Goal: Transaction & Acquisition: Book appointment/travel/reservation

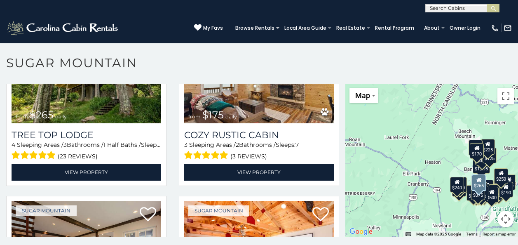
scroll to position [578, 0]
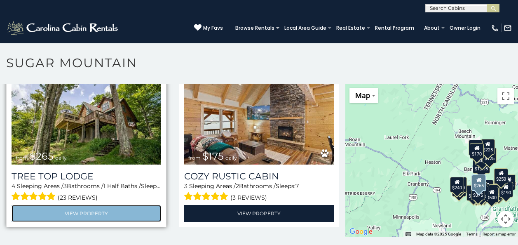
click at [75, 205] on link "View Property" at bounding box center [87, 213] width 150 height 17
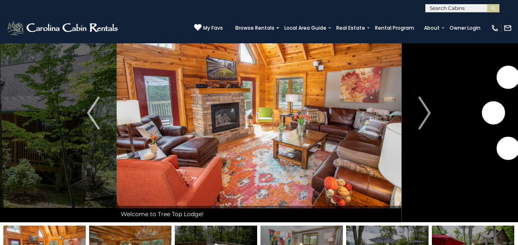
scroll to position [39, 0]
click at [428, 111] on img "Next" at bounding box center [425, 113] width 12 height 33
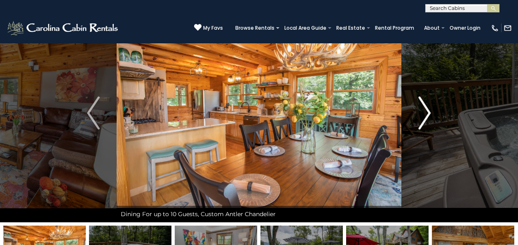
click at [428, 111] on img "Next" at bounding box center [425, 113] width 12 height 33
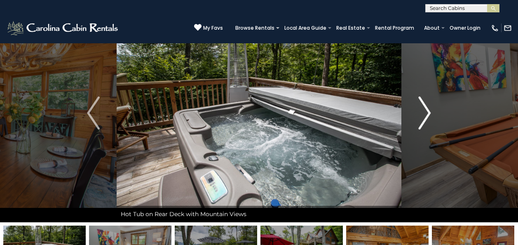
click at [428, 111] on img "Next" at bounding box center [425, 113] width 12 height 33
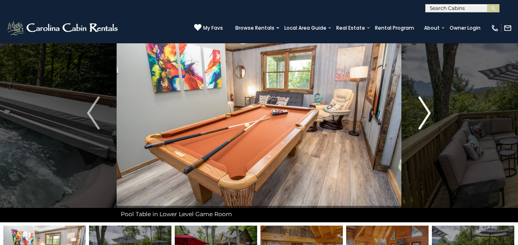
click at [428, 111] on img "Next" at bounding box center [425, 113] width 12 height 33
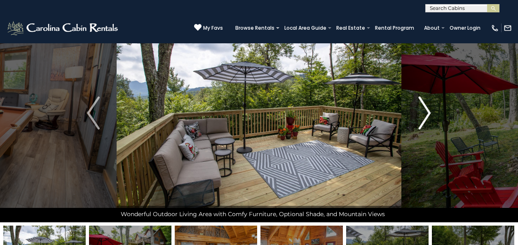
scroll to position [0, 0]
click at [428, 111] on img "Next" at bounding box center [425, 113] width 12 height 33
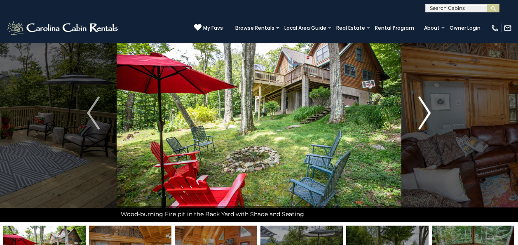
click at [428, 111] on img "Next" at bounding box center [425, 113] width 12 height 33
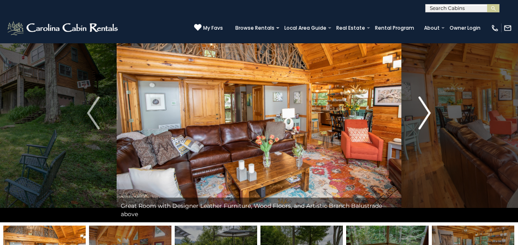
click at [428, 111] on img "Next" at bounding box center [425, 113] width 12 height 33
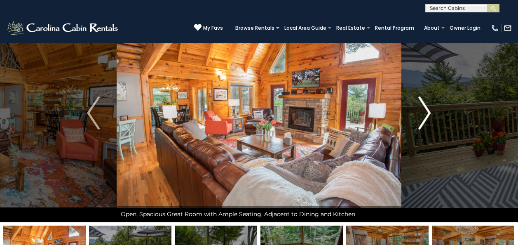
click at [428, 111] on img "Next" at bounding box center [425, 113] width 12 height 33
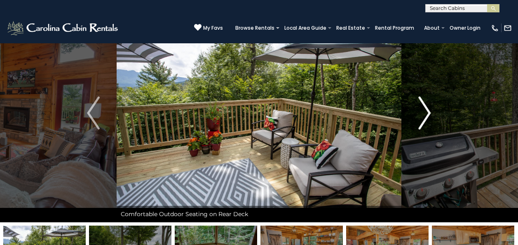
click at [428, 111] on img "Next" at bounding box center [425, 113] width 12 height 33
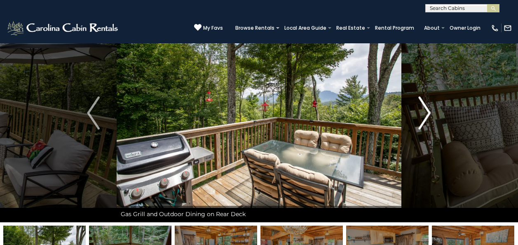
click at [428, 111] on img "Next" at bounding box center [425, 113] width 12 height 33
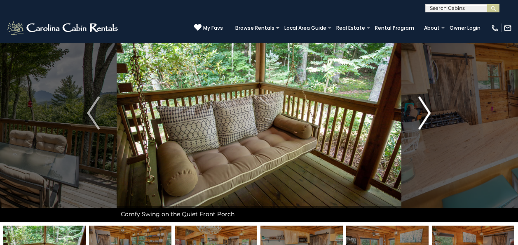
click at [428, 111] on img "Next" at bounding box center [425, 113] width 12 height 33
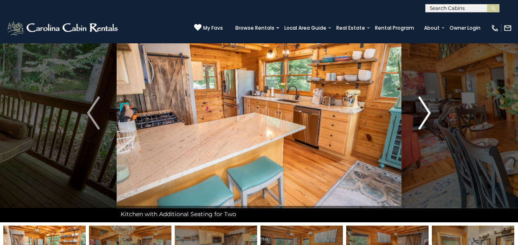
click at [427, 111] on img "Next" at bounding box center [425, 113] width 12 height 33
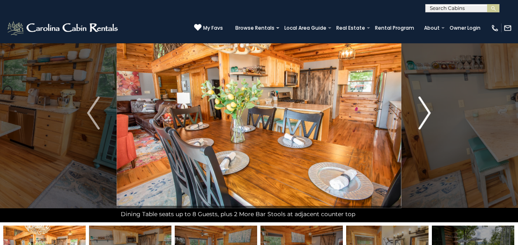
click at [427, 111] on img "Next" at bounding box center [425, 113] width 12 height 33
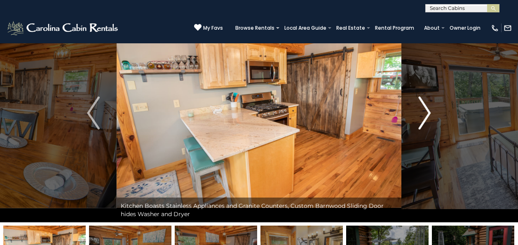
click at [427, 111] on img "Next" at bounding box center [425, 113] width 12 height 33
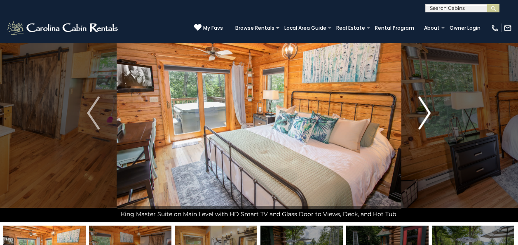
click at [427, 111] on img "Next" at bounding box center [425, 113] width 12 height 33
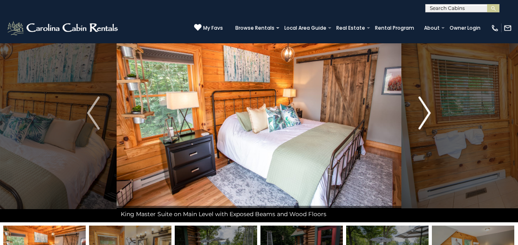
click at [427, 111] on img "Next" at bounding box center [425, 113] width 12 height 33
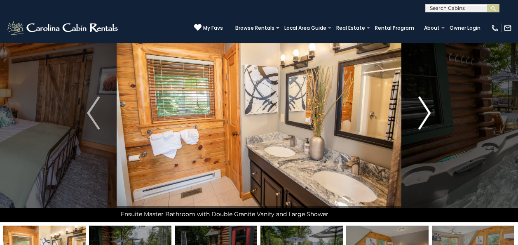
click at [427, 111] on img "Next" at bounding box center [425, 113] width 12 height 33
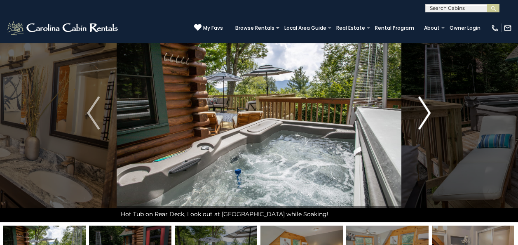
click at [427, 111] on img "Next" at bounding box center [425, 113] width 12 height 33
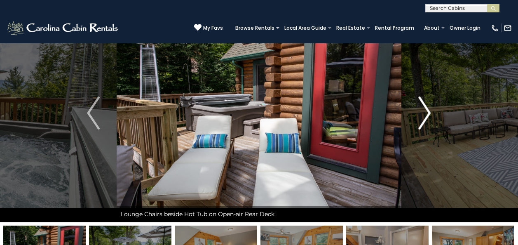
click at [427, 111] on img "Next" at bounding box center [425, 113] width 12 height 33
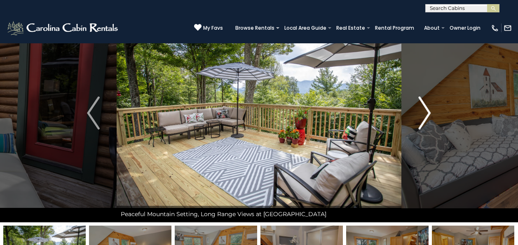
click at [427, 111] on img "Next" at bounding box center [425, 113] width 12 height 33
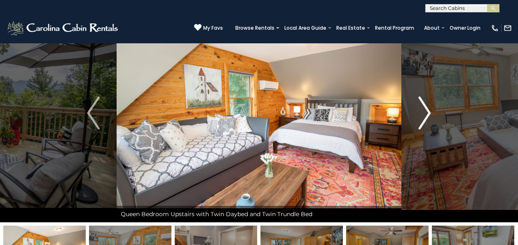
click at [427, 111] on img "Next" at bounding box center [425, 113] width 12 height 33
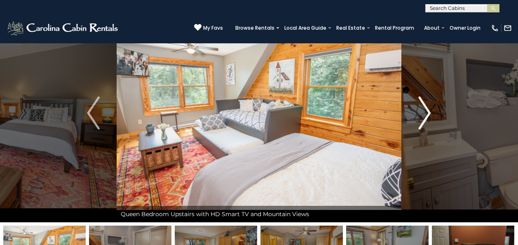
click at [427, 111] on img "Next" at bounding box center [425, 113] width 12 height 33
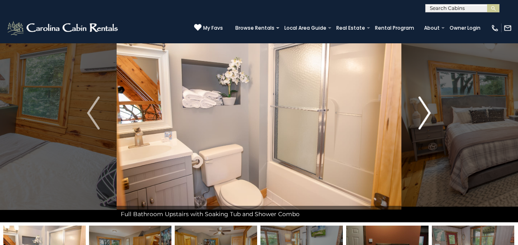
click at [427, 111] on img "Next" at bounding box center [425, 113] width 12 height 33
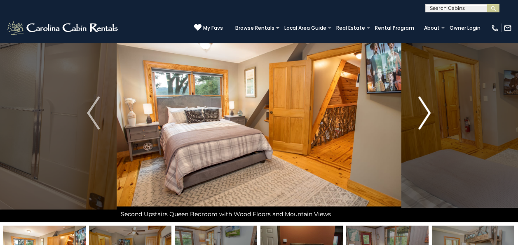
click at [427, 111] on img "Next" at bounding box center [425, 113] width 12 height 33
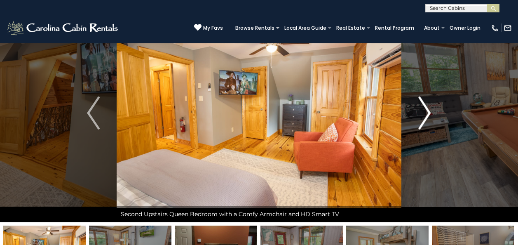
click at [427, 111] on img "Next" at bounding box center [425, 113] width 12 height 33
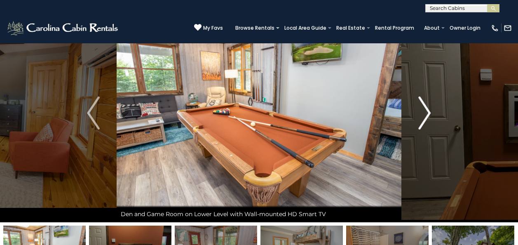
click at [427, 111] on img "Next" at bounding box center [425, 113] width 12 height 33
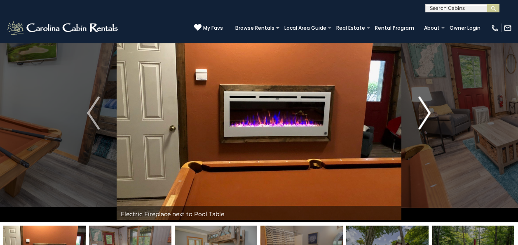
click at [427, 111] on img "Next" at bounding box center [425, 113] width 12 height 33
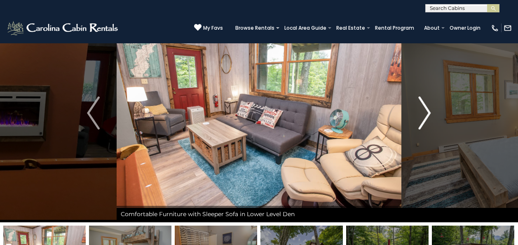
click at [427, 111] on img "Next" at bounding box center [425, 113] width 12 height 33
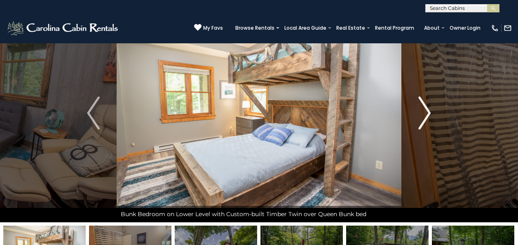
click at [427, 111] on img "Next" at bounding box center [425, 113] width 12 height 33
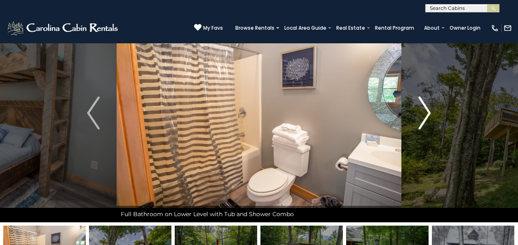
click at [427, 111] on img "Next" at bounding box center [425, 113] width 12 height 33
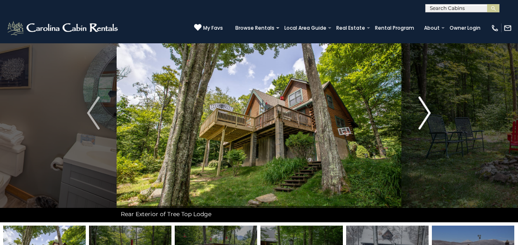
click at [427, 111] on img "Next" at bounding box center [425, 113] width 12 height 33
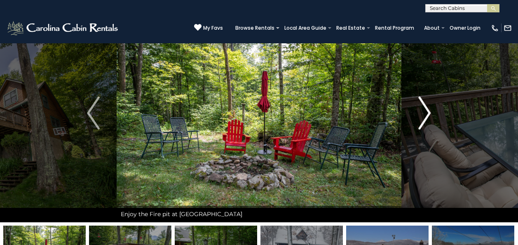
click at [427, 111] on img "Next" at bounding box center [425, 113] width 12 height 33
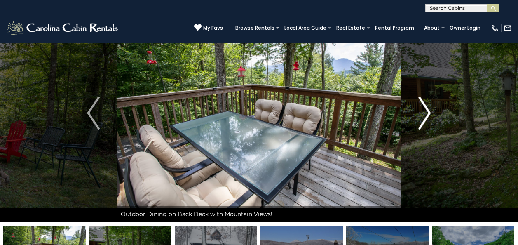
click at [427, 111] on img "Next" at bounding box center [425, 113] width 12 height 33
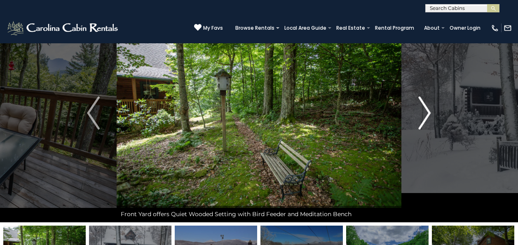
click at [427, 111] on img "Next" at bounding box center [425, 113] width 12 height 33
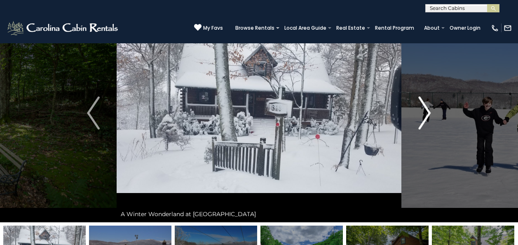
click at [427, 111] on img "Next" at bounding box center [425, 113] width 12 height 33
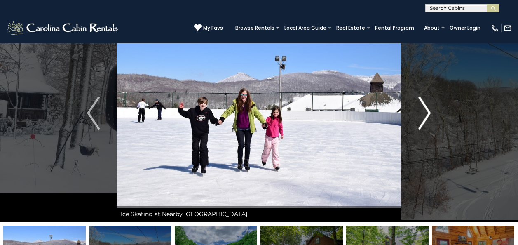
click at [427, 111] on img "Next" at bounding box center [425, 113] width 12 height 33
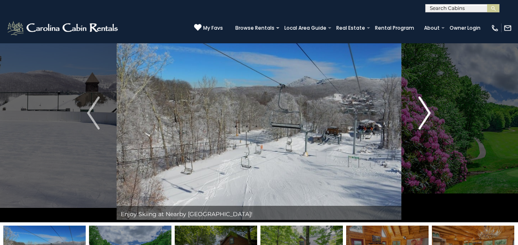
click at [427, 111] on img "Next" at bounding box center [425, 113] width 12 height 33
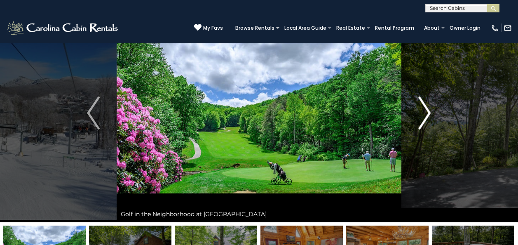
click at [427, 111] on img "Next" at bounding box center [425, 113] width 12 height 33
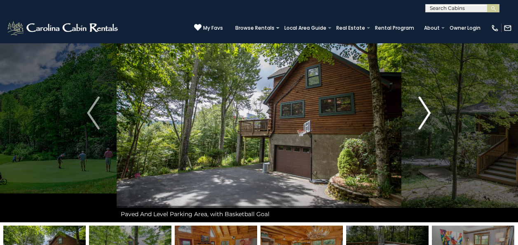
click at [427, 111] on img "Next" at bounding box center [425, 113] width 12 height 33
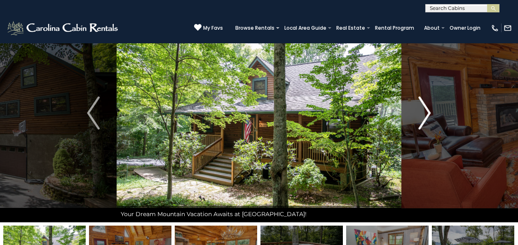
click at [427, 111] on img "Next" at bounding box center [425, 113] width 12 height 33
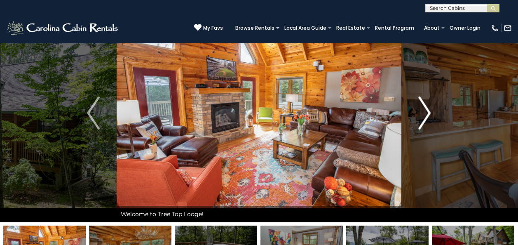
click at [427, 111] on img "Next" at bounding box center [425, 113] width 12 height 33
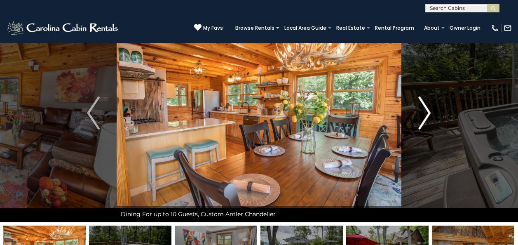
click at [427, 111] on img "Next" at bounding box center [425, 113] width 12 height 33
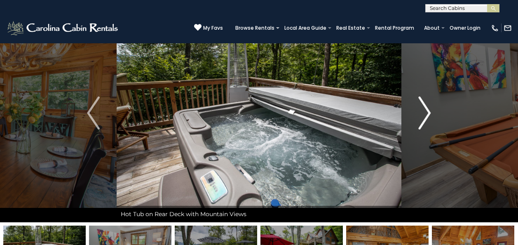
click at [427, 111] on img "Next" at bounding box center [425, 113] width 12 height 33
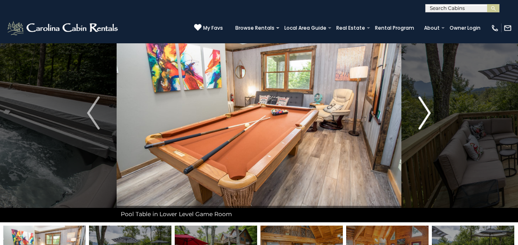
click at [427, 111] on img "Next" at bounding box center [425, 113] width 12 height 33
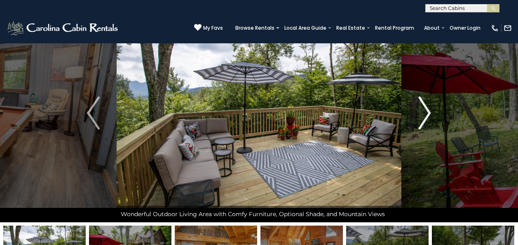
click at [427, 111] on img "Next" at bounding box center [425, 113] width 12 height 33
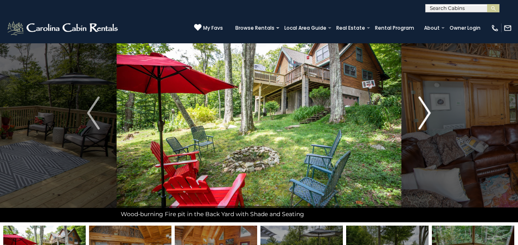
click at [427, 111] on img "Next" at bounding box center [425, 113] width 12 height 33
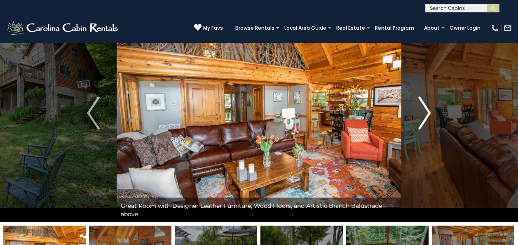
click at [427, 111] on img "Next" at bounding box center [425, 113] width 12 height 33
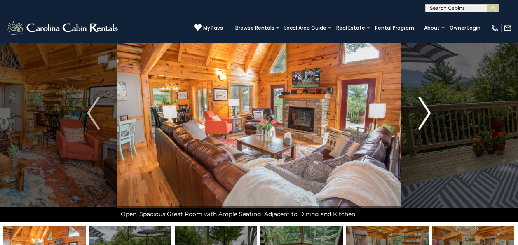
click at [427, 111] on img "Next" at bounding box center [425, 113] width 12 height 33
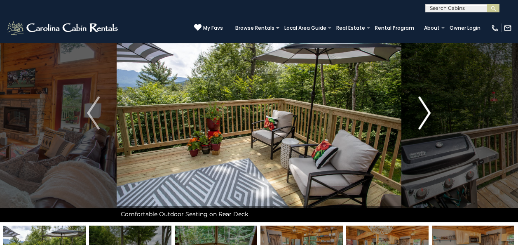
click at [427, 111] on img "Next" at bounding box center [425, 113] width 12 height 33
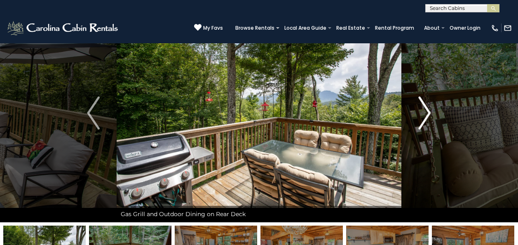
click at [427, 111] on img "Next" at bounding box center [425, 113] width 12 height 33
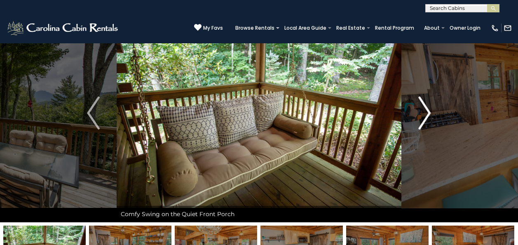
click at [427, 111] on img "Next" at bounding box center [425, 113] width 12 height 33
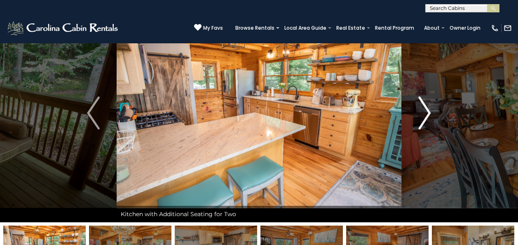
click at [427, 111] on img "Next" at bounding box center [425, 113] width 12 height 33
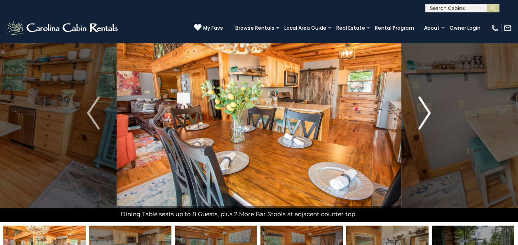
click at [427, 111] on img "Next" at bounding box center [425, 113] width 12 height 33
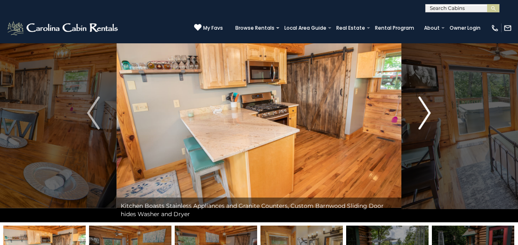
click at [427, 111] on img "Next" at bounding box center [425, 113] width 12 height 33
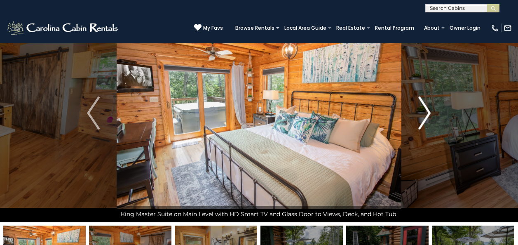
click at [427, 111] on img "Next" at bounding box center [425, 113] width 12 height 33
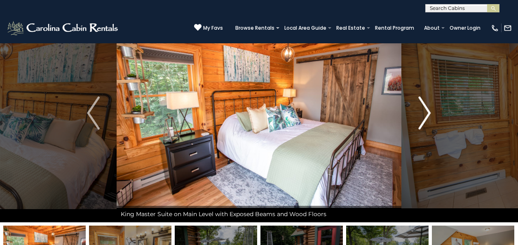
click at [427, 111] on img "Next" at bounding box center [425, 113] width 12 height 33
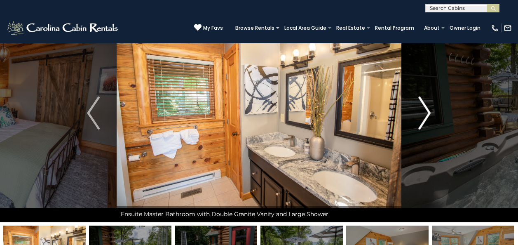
click at [427, 111] on img "Next" at bounding box center [425, 113] width 12 height 33
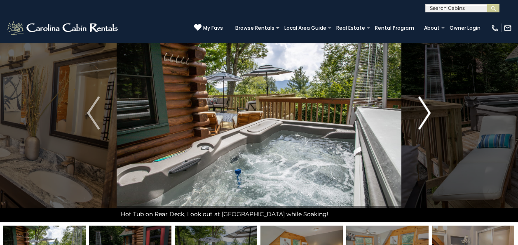
click at [427, 111] on img "Next" at bounding box center [425, 113] width 12 height 33
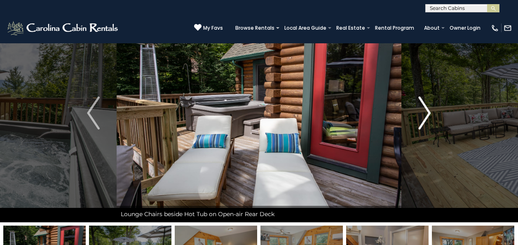
click at [427, 111] on img "Next" at bounding box center [425, 113] width 12 height 33
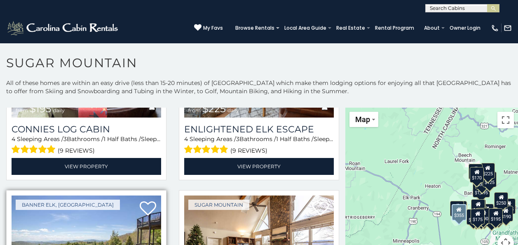
scroll to position [1446, 0]
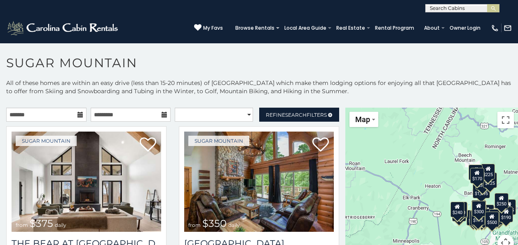
scroll to position [4, 0]
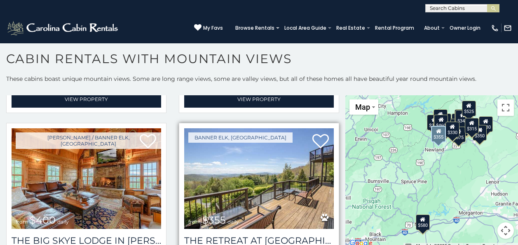
scroll to position [1280, 0]
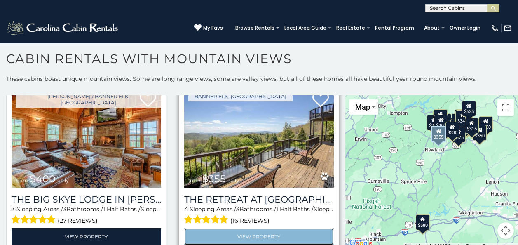
click at [271, 228] on link "View Property" at bounding box center [259, 236] width 150 height 17
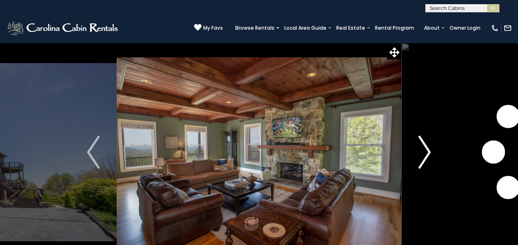
click at [429, 152] on img "Next" at bounding box center [425, 152] width 12 height 33
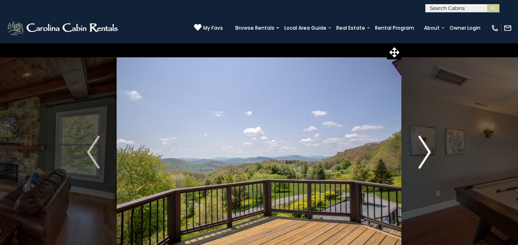
click at [429, 152] on img "Next" at bounding box center [425, 152] width 12 height 33
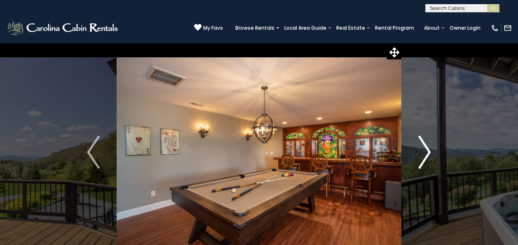
click at [429, 152] on img "Next" at bounding box center [425, 152] width 12 height 33
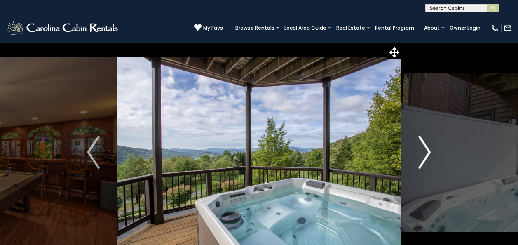
click at [429, 152] on img "Next" at bounding box center [425, 152] width 12 height 33
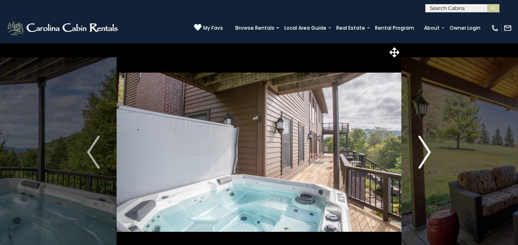
click at [429, 152] on img "Next" at bounding box center [425, 152] width 12 height 33
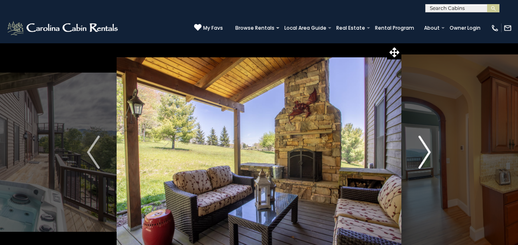
click at [429, 152] on img "Next" at bounding box center [425, 152] width 12 height 33
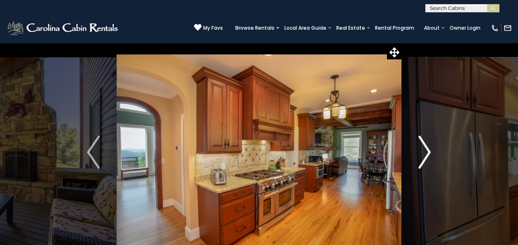
click at [429, 152] on img "Next" at bounding box center [425, 152] width 12 height 33
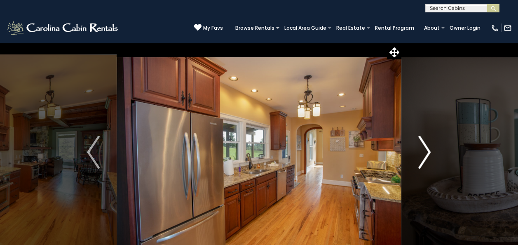
click at [429, 152] on img "Next" at bounding box center [425, 152] width 12 height 33
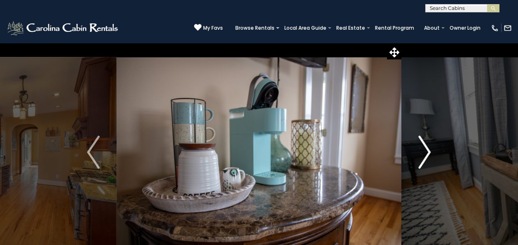
click at [429, 152] on img "Next" at bounding box center [425, 152] width 12 height 33
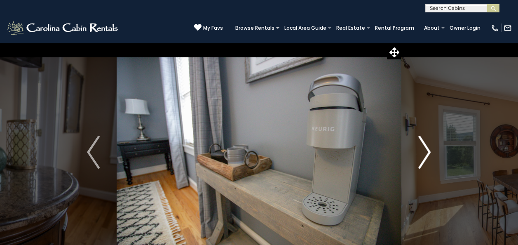
click at [429, 152] on img "Next" at bounding box center [425, 152] width 12 height 33
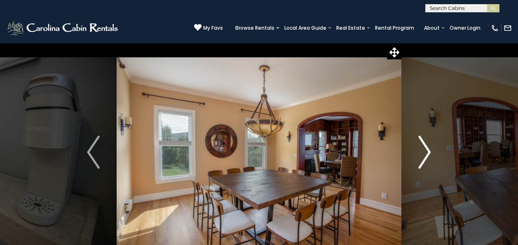
click at [429, 152] on img "Next" at bounding box center [425, 152] width 12 height 33
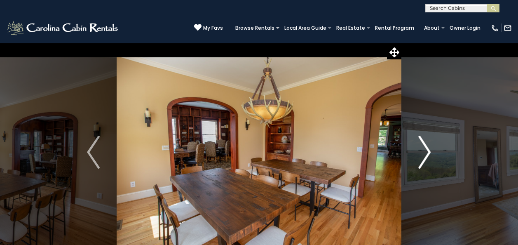
click at [429, 152] on img "Next" at bounding box center [425, 152] width 12 height 33
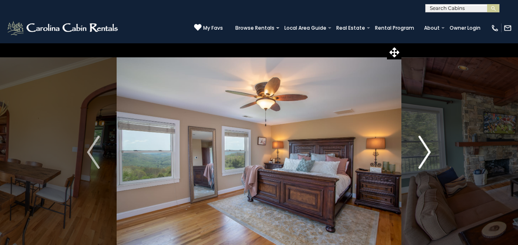
click at [429, 152] on img "Next" at bounding box center [425, 152] width 12 height 33
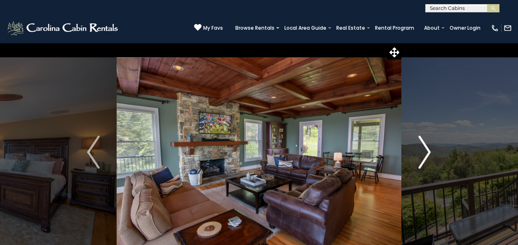
click at [429, 152] on img "Next" at bounding box center [425, 152] width 12 height 33
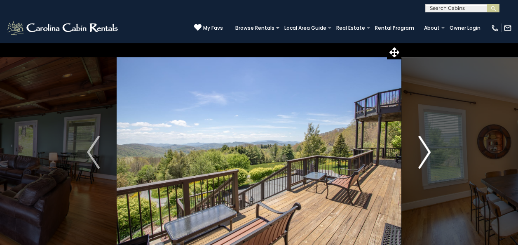
click at [429, 152] on img "Next" at bounding box center [425, 152] width 12 height 33
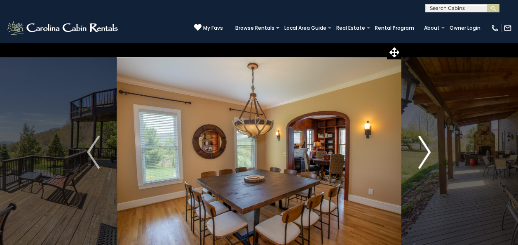
click at [429, 152] on img "Next" at bounding box center [425, 152] width 12 height 33
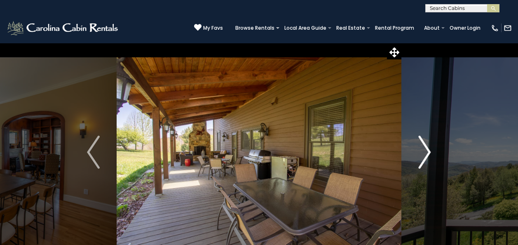
click at [429, 152] on img "Next" at bounding box center [425, 152] width 12 height 33
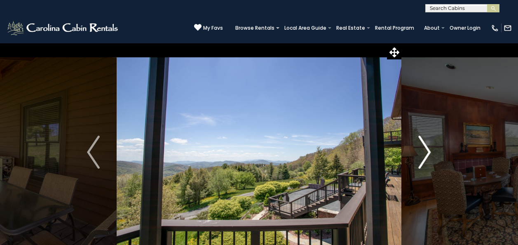
click at [429, 152] on img "Next" at bounding box center [425, 152] width 12 height 33
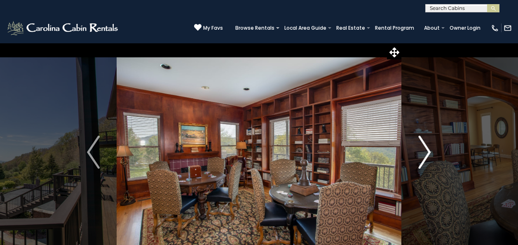
click at [429, 152] on img "Next" at bounding box center [425, 152] width 12 height 33
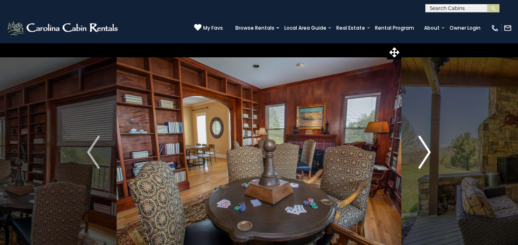
click at [429, 152] on img "Next" at bounding box center [425, 152] width 12 height 33
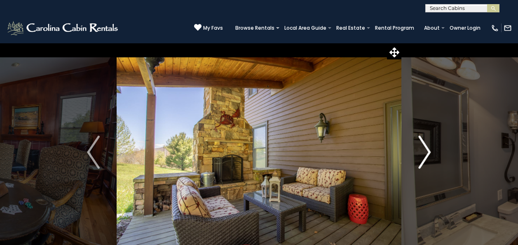
click at [429, 152] on img "Next" at bounding box center [425, 152] width 12 height 33
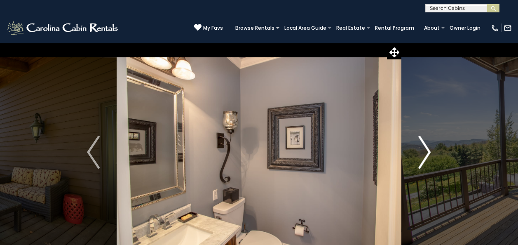
click at [429, 152] on img "Next" at bounding box center [425, 152] width 12 height 33
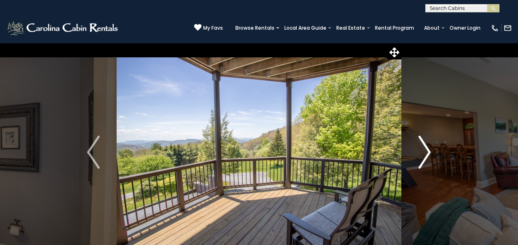
click at [429, 152] on img "Next" at bounding box center [425, 152] width 12 height 33
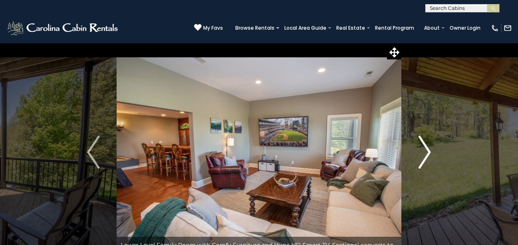
click at [429, 152] on img "Next" at bounding box center [425, 152] width 12 height 33
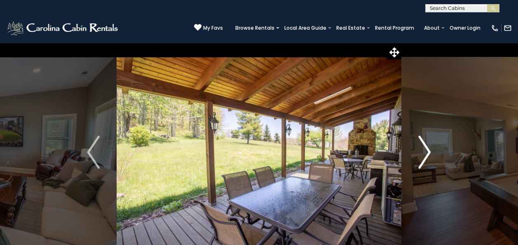
click at [429, 152] on img "Next" at bounding box center [425, 152] width 12 height 33
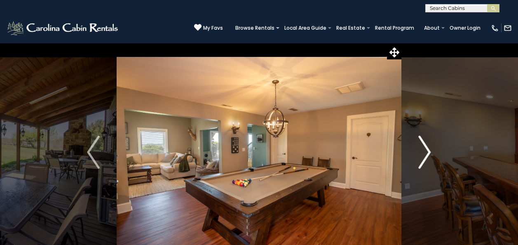
click at [429, 152] on img "Next" at bounding box center [425, 152] width 12 height 33
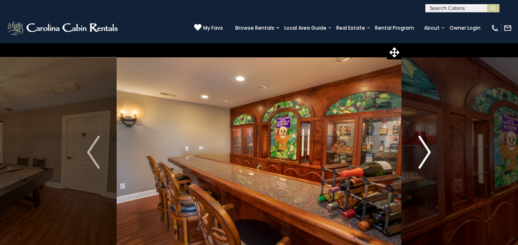
click at [429, 152] on img "Next" at bounding box center [425, 152] width 12 height 33
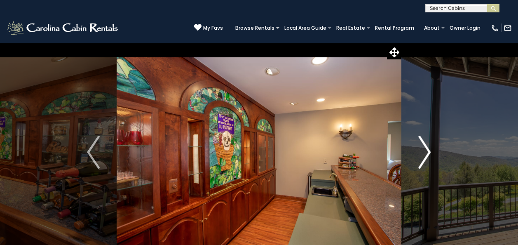
click at [429, 152] on img "Next" at bounding box center [425, 152] width 12 height 33
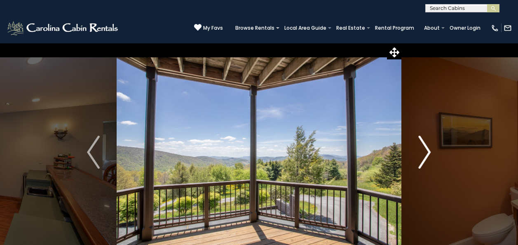
click at [429, 152] on img "Next" at bounding box center [425, 152] width 12 height 33
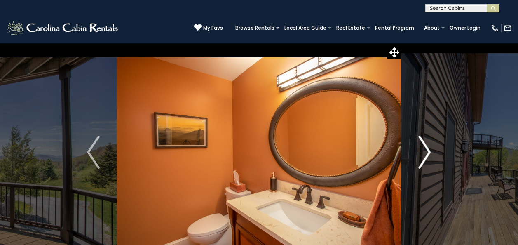
click at [429, 152] on img "Next" at bounding box center [425, 152] width 12 height 33
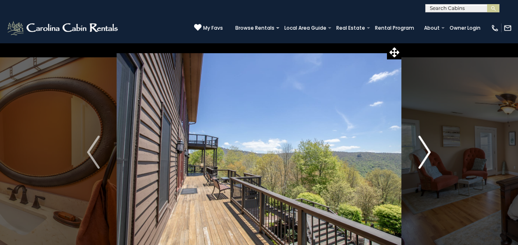
click at [429, 152] on img "Next" at bounding box center [425, 152] width 12 height 33
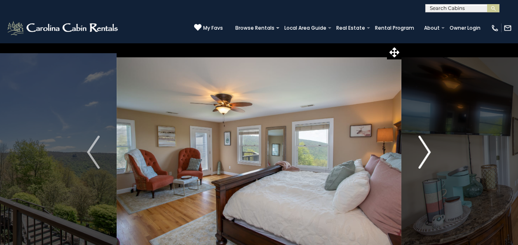
click at [429, 152] on img "Next" at bounding box center [425, 152] width 12 height 33
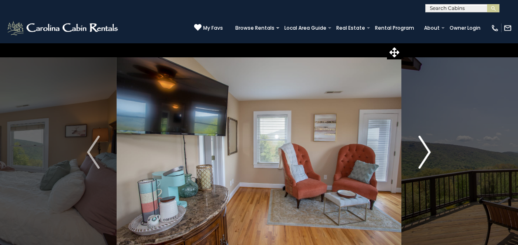
click at [429, 152] on img "Next" at bounding box center [425, 152] width 12 height 33
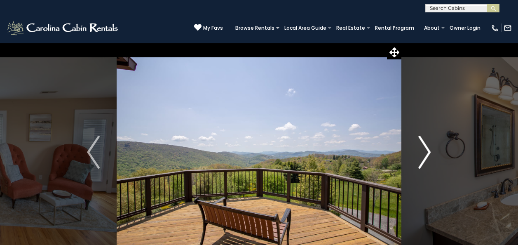
click at [429, 152] on img "Next" at bounding box center [425, 152] width 12 height 33
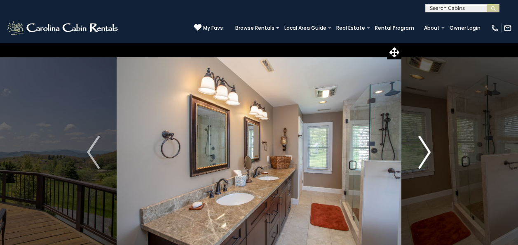
click at [429, 152] on img "Next" at bounding box center [425, 152] width 12 height 33
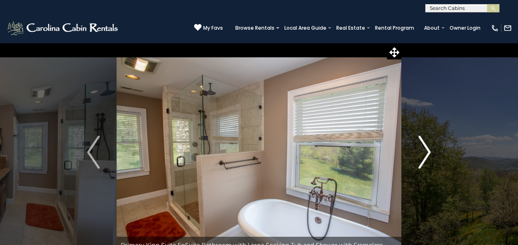
click at [429, 152] on img "Next" at bounding box center [425, 152] width 12 height 33
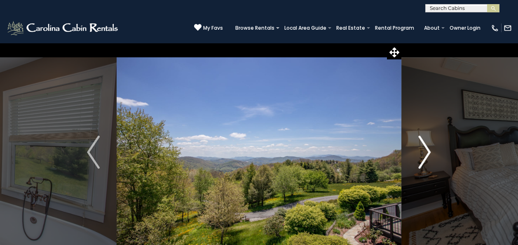
click at [429, 152] on img "Next" at bounding box center [425, 152] width 12 height 33
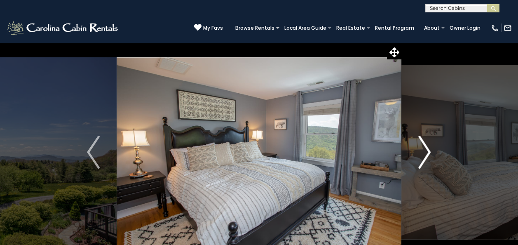
click at [429, 152] on img "Next" at bounding box center [425, 152] width 12 height 33
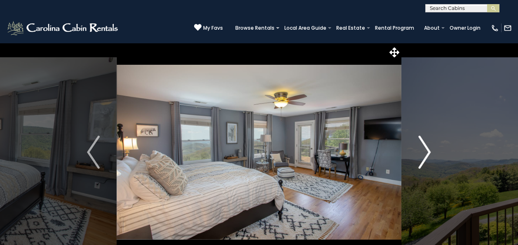
click at [429, 152] on img "Next" at bounding box center [425, 152] width 12 height 33
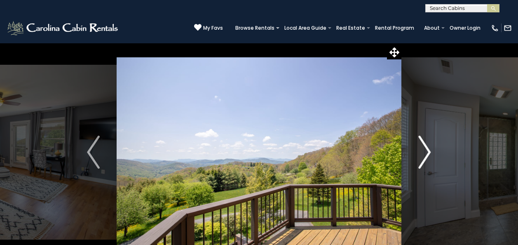
click at [429, 152] on img "Next" at bounding box center [425, 152] width 12 height 33
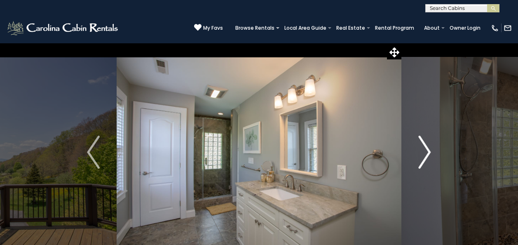
click at [429, 152] on img "Next" at bounding box center [425, 152] width 12 height 33
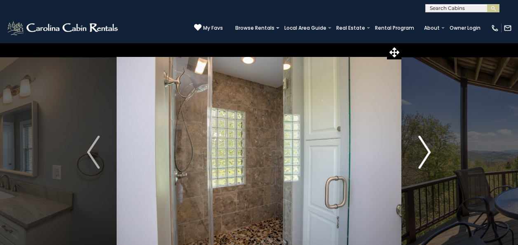
click at [429, 152] on img "Next" at bounding box center [425, 152] width 12 height 33
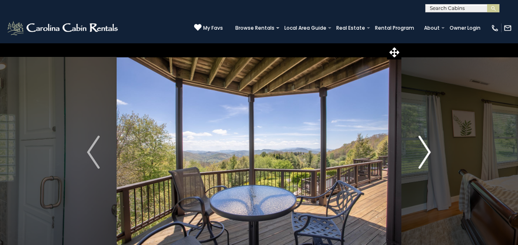
click at [429, 152] on img "Next" at bounding box center [425, 152] width 12 height 33
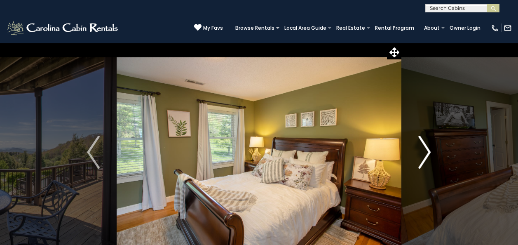
click at [429, 152] on img "Next" at bounding box center [425, 152] width 12 height 33
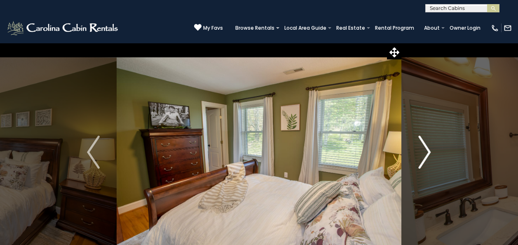
click at [429, 152] on img "Next" at bounding box center [425, 152] width 12 height 33
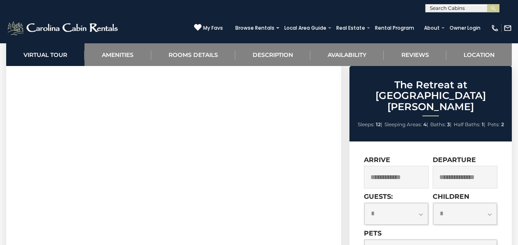
scroll to position [371, 0]
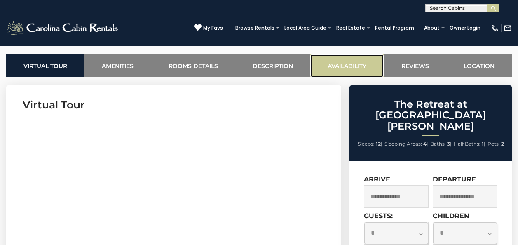
click at [348, 54] on link "Availability" at bounding box center [347, 65] width 73 height 23
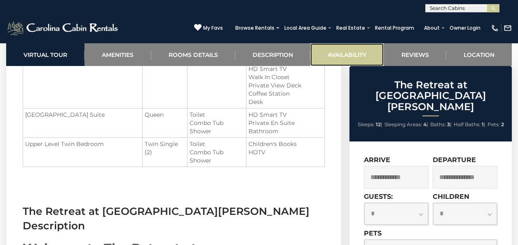
scroll to position [2509, 0]
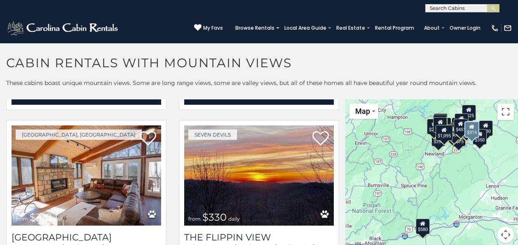
scroll to position [1074, 0]
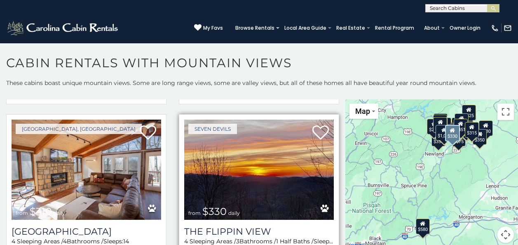
click at [251, 174] on img at bounding box center [259, 170] width 150 height 100
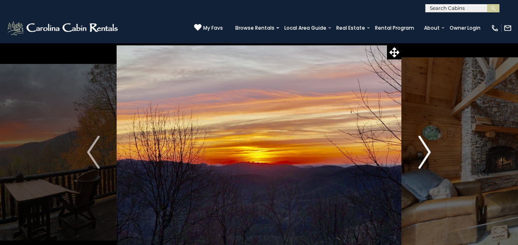
click at [429, 152] on img "Next" at bounding box center [425, 152] width 12 height 33
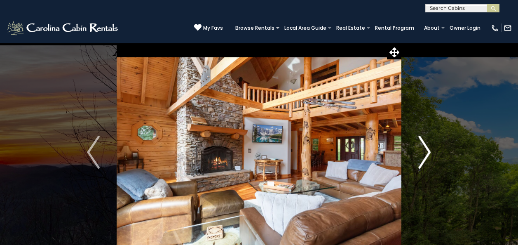
click at [429, 152] on img "Next" at bounding box center [425, 152] width 12 height 33
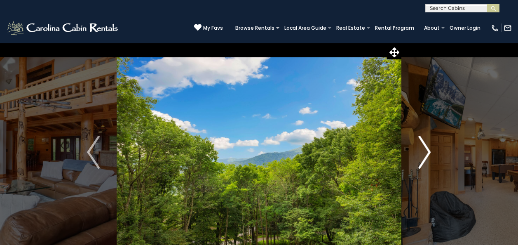
click at [429, 152] on img "Next" at bounding box center [425, 152] width 12 height 33
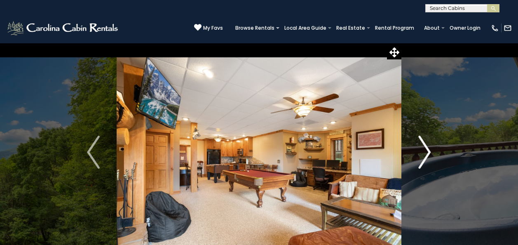
click at [429, 152] on img "Next" at bounding box center [425, 152] width 12 height 33
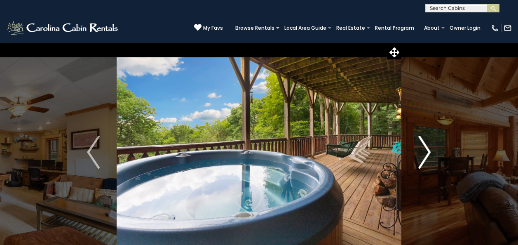
click at [429, 152] on img "Next" at bounding box center [425, 152] width 12 height 33
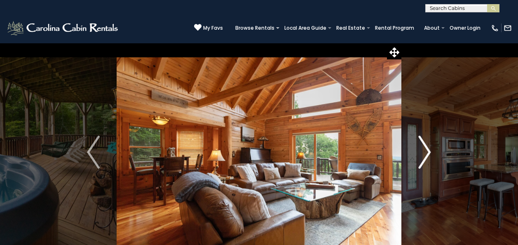
click at [429, 152] on img "Next" at bounding box center [425, 152] width 12 height 33
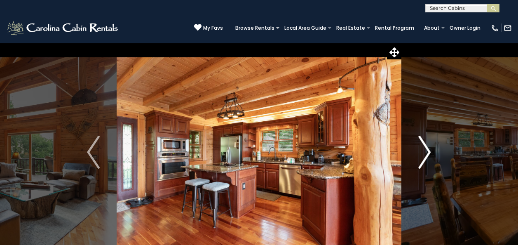
click at [429, 152] on img "Next" at bounding box center [425, 152] width 12 height 33
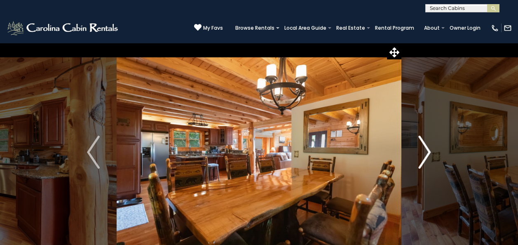
click at [429, 152] on img "Next" at bounding box center [425, 152] width 12 height 33
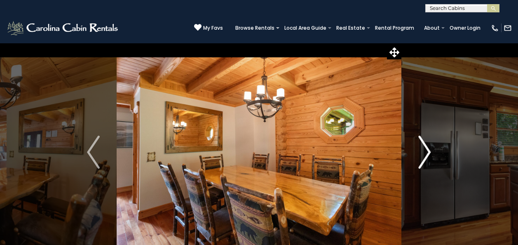
click at [429, 152] on img "Next" at bounding box center [425, 152] width 12 height 33
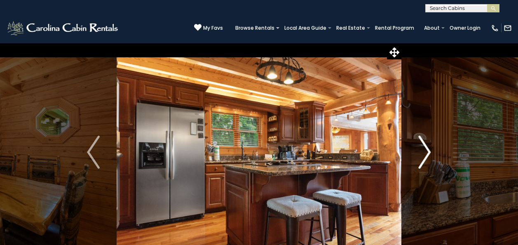
click at [429, 152] on img "Next" at bounding box center [425, 152] width 12 height 33
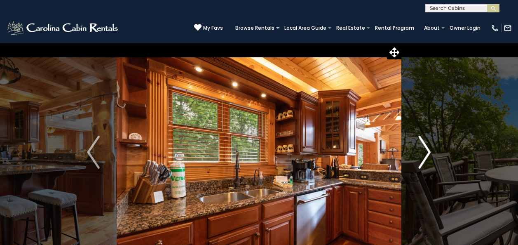
click at [429, 152] on img "Next" at bounding box center [425, 152] width 12 height 33
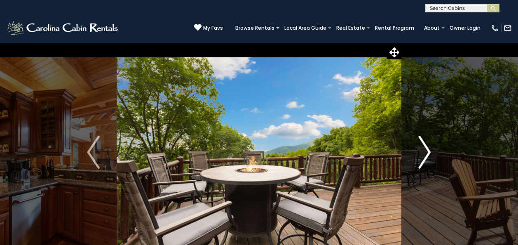
click at [429, 152] on img "Next" at bounding box center [425, 152] width 12 height 33
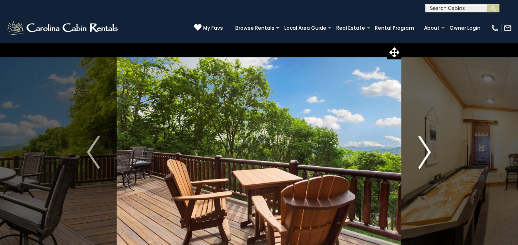
click at [429, 152] on img "Next" at bounding box center [425, 152] width 12 height 33
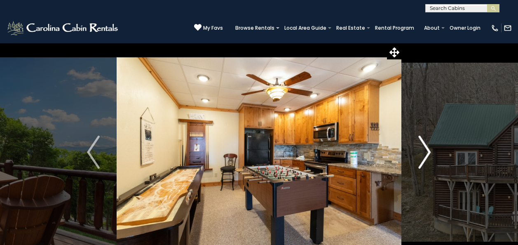
click at [429, 152] on img "Next" at bounding box center [425, 152] width 12 height 33
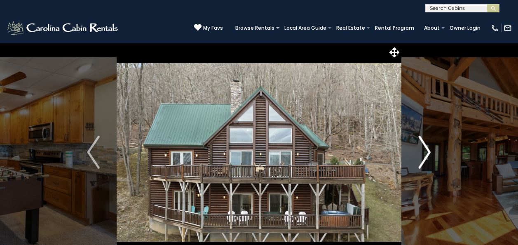
click at [429, 152] on img "Next" at bounding box center [425, 152] width 12 height 33
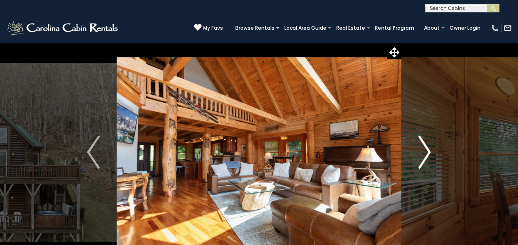
click at [429, 152] on img "Next" at bounding box center [425, 152] width 12 height 33
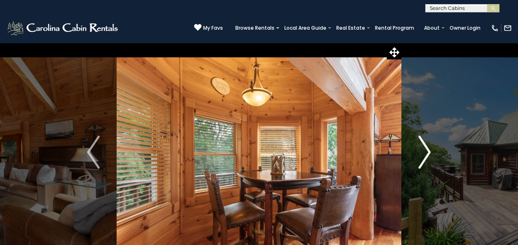
click at [429, 152] on img "Next" at bounding box center [425, 152] width 12 height 33
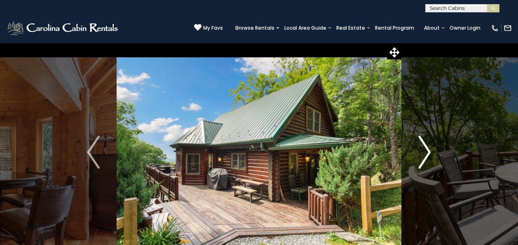
click at [429, 152] on img "Next" at bounding box center [425, 152] width 12 height 33
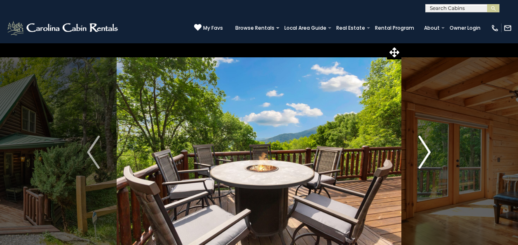
click at [429, 152] on img "Next" at bounding box center [425, 152] width 12 height 33
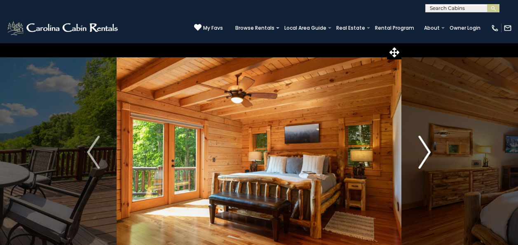
click at [429, 152] on img "Next" at bounding box center [425, 152] width 12 height 33
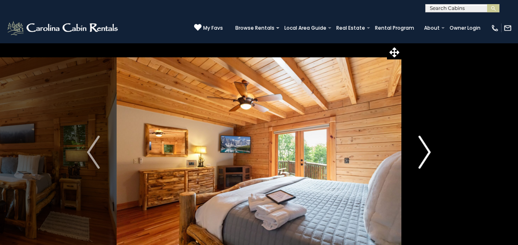
click at [429, 152] on img "Next" at bounding box center [425, 152] width 12 height 33
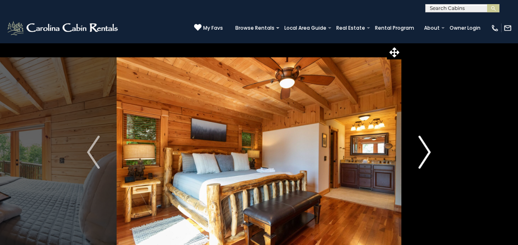
click at [429, 152] on img "Next" at bounding box center [425, 152] width 12 height 33
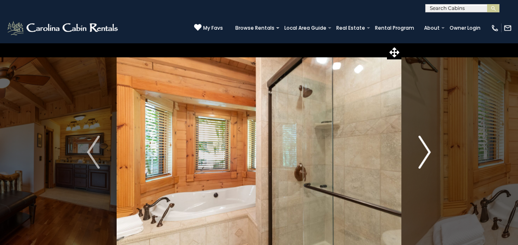
click at [429, 152] on img "Next" at bounding box center [425, 152] width 12 height 33
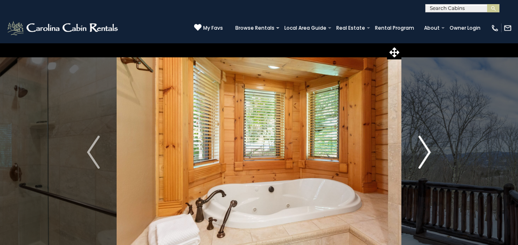
click at [429, 152] on img "Next" at bounding box center [425, 152] width 12 height 33
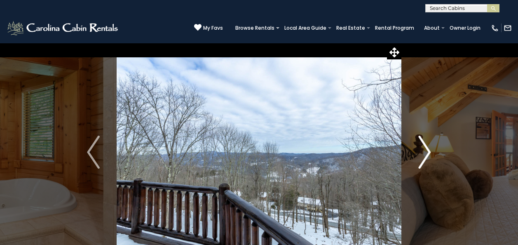
click at [429, 152] on img "Next" at bounding box center [425, 152] width 12 height 33
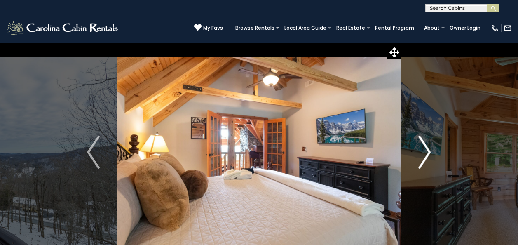
click at [429, 152] on img "Next" at bounding box center [425, 152] width 12 height 33
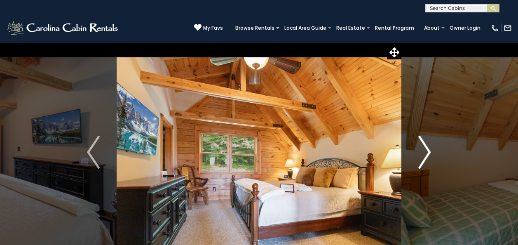
click at [429, 152] on img "Next" at bounding box center [425, 152] width 12 height 33
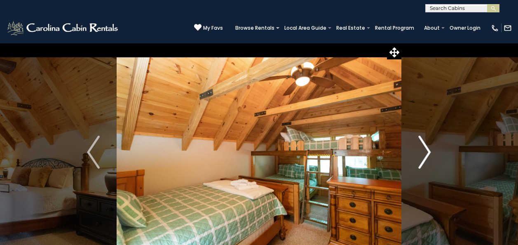
click at [429, 152] on img "Next" at bounding box center [425, 152] width 12 height 33
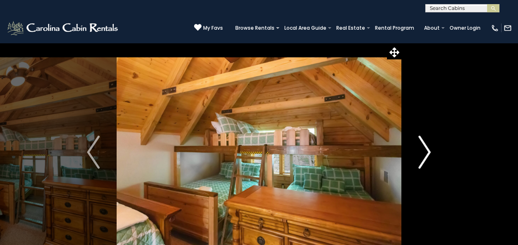
click at [429, 152] on img "Next" at bounding box center [425, 152] width 12 height 33
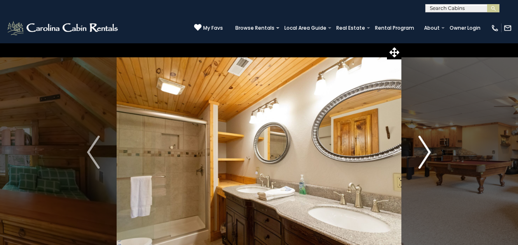
click at [429, 152] on img "Next" at bounding box center [425, 152] width 12 height 33
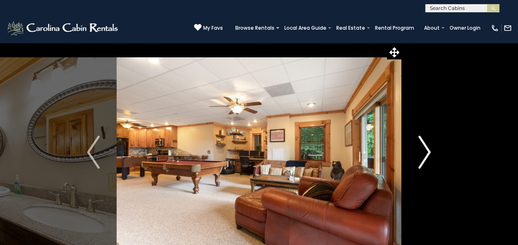
click at [429, 152] on img "Next" at bounding box center [425, 152] width 12 height 33
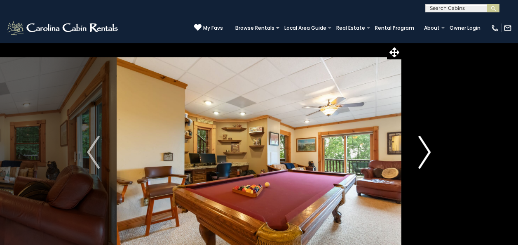
click at [429, 152] on img "Next" at bounding box center [425, 152] width 12 height 33
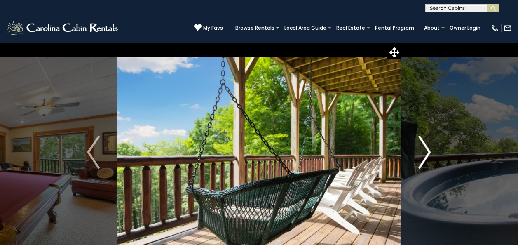
click at [429, 152] on img "Next" at bounding box center [425, 152] width 12 height 33
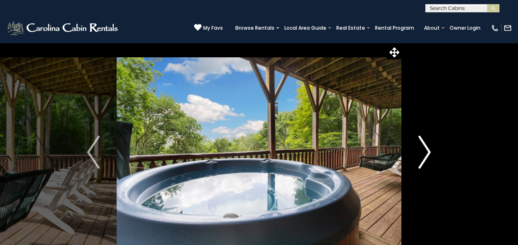
click at [429, 152] on img "Next" at bounding box center [425, 152] width 12 height 33
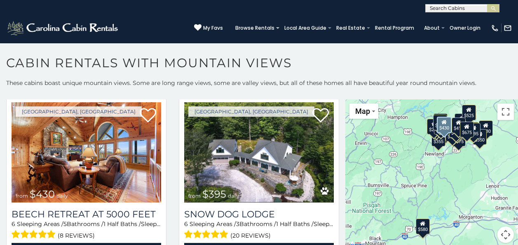
scroll to position [1941, 0]
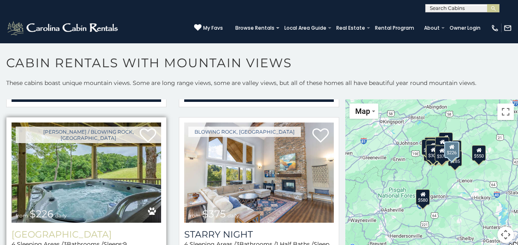
scroll to position [3883, 0]
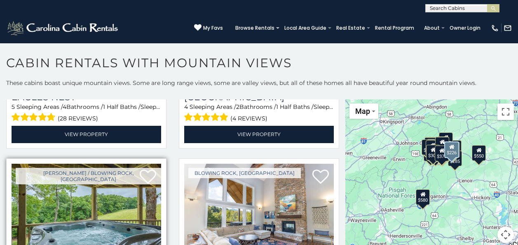
click at [90, 190] on img at bounding box center [87, 214] width 150 height 100
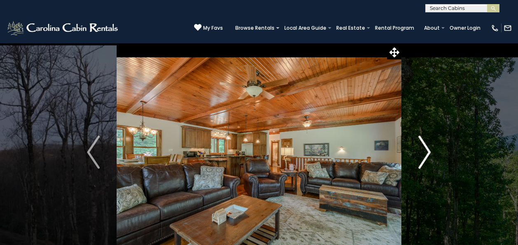
click at [429, 151] on img "Next" at bounding box center [425, 152] width 12 height 33
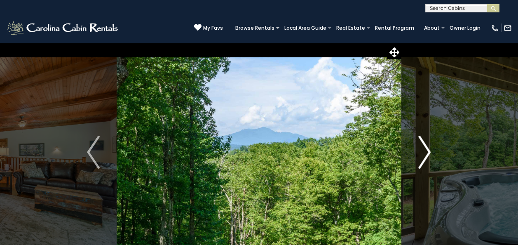
click at [429, 151] on img "Next" at bounding box center [425, 152] width 12 height 33
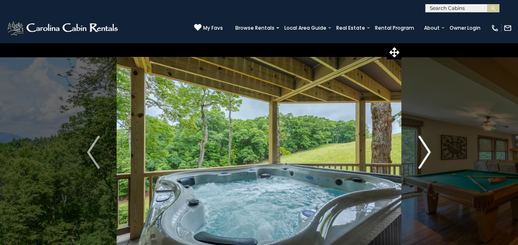
click at [429, 151] on img "Next" at bounding box center [425, 152] width 12 height 33
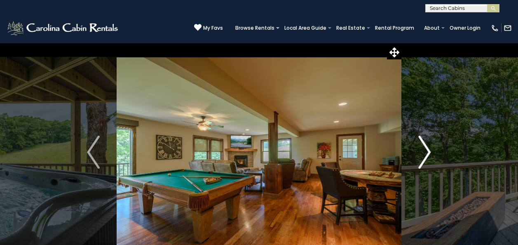
click at [429, 151] on img "Next" at bounding box center [425, 152] width 12 height 33
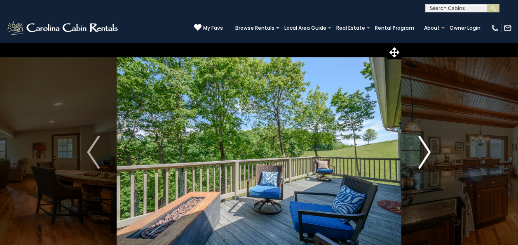
click at [429, 151] on img "Next" at bounding box center [425, 152] width 12 height 33
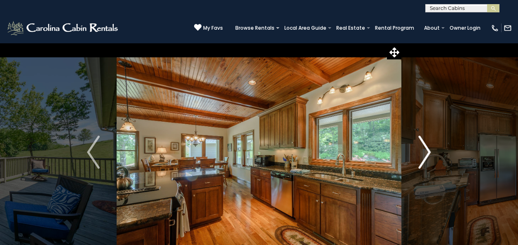
click at [429, 151] on img "Next" at bounding box center [425, 152] width 12 height 33
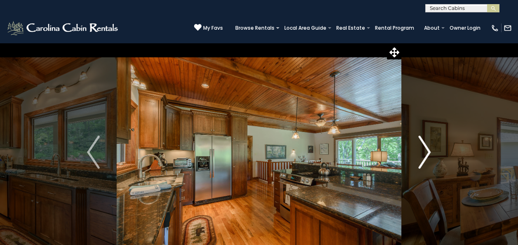
click at [429, 151] on img "Next" at bounding box center [425, 152] width 12 height 33
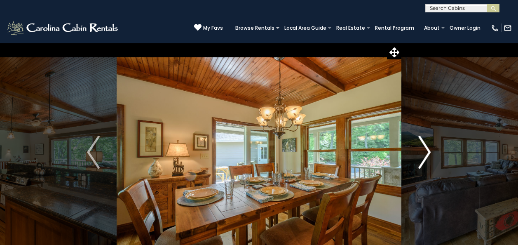
click at [429, 151] on img "Next" at bounding box center [425, 152] width 12 height 33
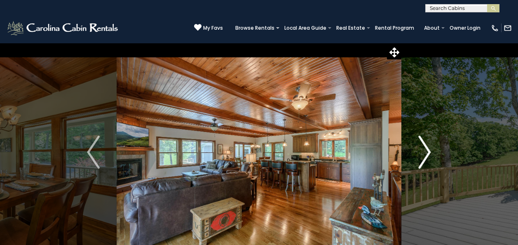
click at [429, 151] on img "Next" at bounding box center [425, 152] width 12 height 33
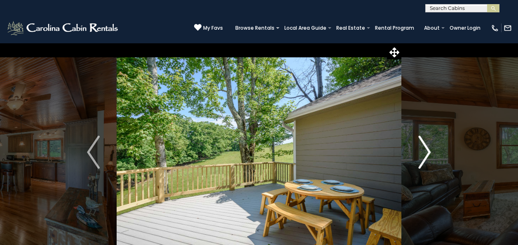
click at [429, 151] on img "Next" at bounding box center [425, 152] width 12 height 33
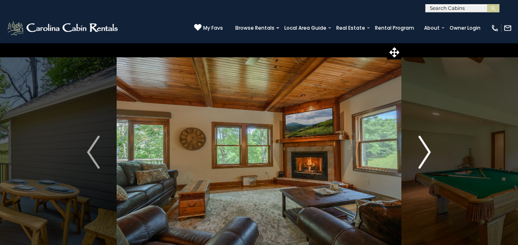
click at [429, 151] on img "Next" at bounding box center [425, 152] width 12 height 33
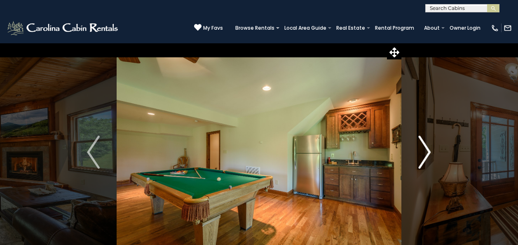
click at [429, 151] on img "Next" at bounding box center [425, 152] width 12 height 33
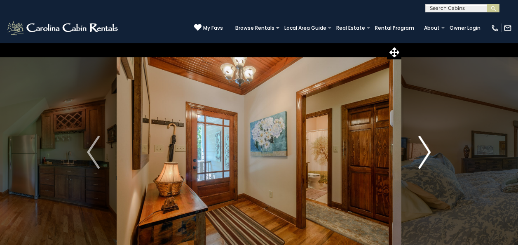
click at [429, 151] on img "Next" at bounding box center [425, 152] width 12 height 33
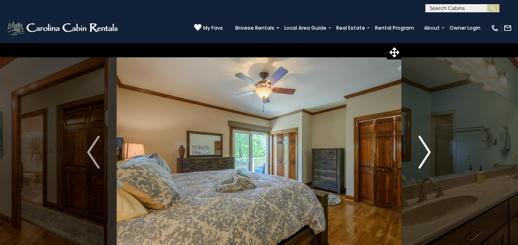
click at [429, 151] on img "Next" at bounding box center [425, 152] width 12 height 33
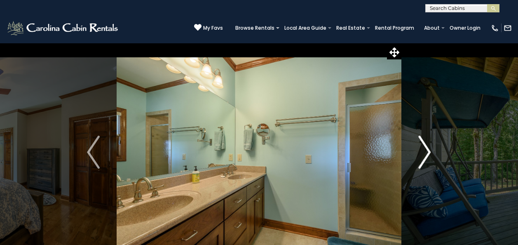
click at [429, 151] on img "Next" at bounding box center [425, 152] width 12 height 33
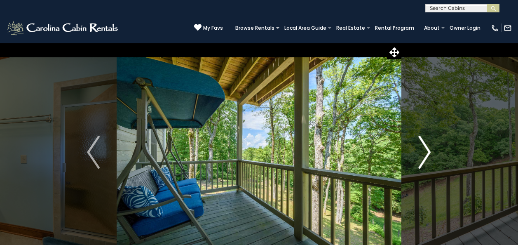
click at [429, 151] on img "Next" at bounding box center [425, 152] width 12 height 33
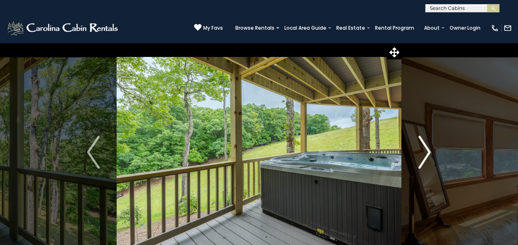
click at [429, 151] on img "Next" at bounding box center [425, 152] width 12 height 33
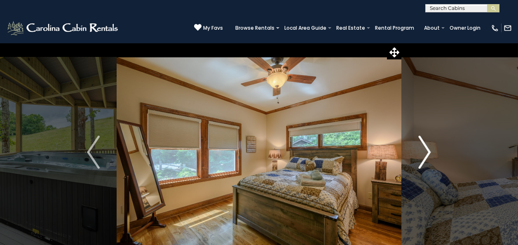
click at [429, 151] on img "Next" at bounding box center [425, 152] width 12 height 33
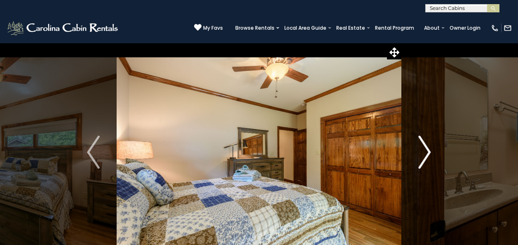
click at [429, 151] on img "Next" at bounding box center [425, 152] width 12 height 33
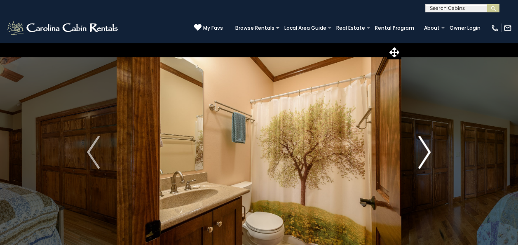
click at [429, 151] on img "Next" at bounding box center [425, 152] width 12 height 33
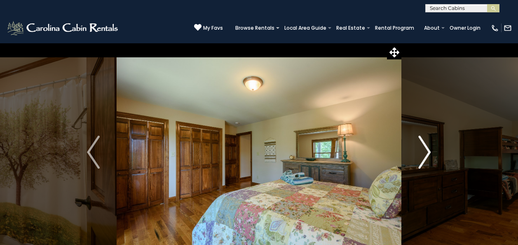
click at [429, 151] on img "Next" at bounding box center [425, 152] width 12 height 33
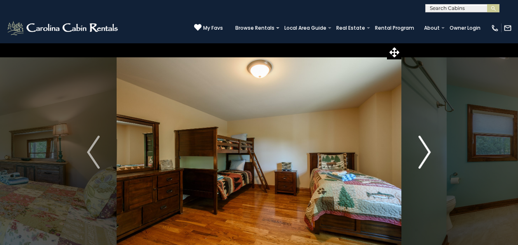
click at [429, 151] on img "Next" at bounding box center [425, 152] width 12 height 33
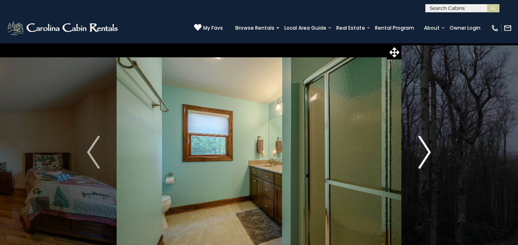
click at [429, 151] on img "Next" at bounding box center [425, 152] width 12 height 33
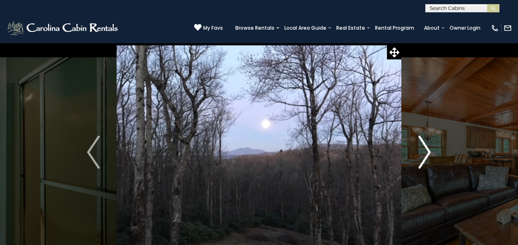
click at [429, 151] on img "Next" at bounding box center [425, 152] width 12 height 33
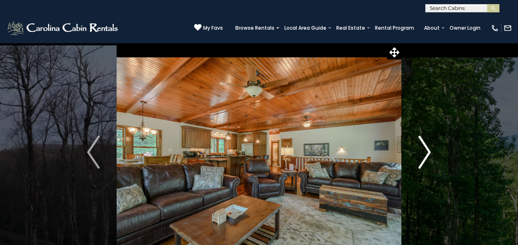
click at [429, 151] on img "Next" at bounding box center [425, 152] width 12 height 33
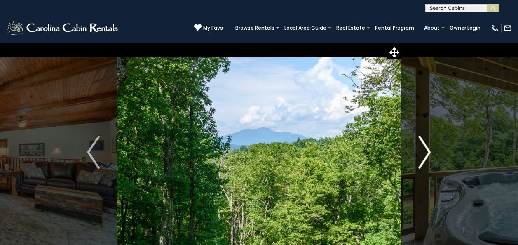
click at [429, 151] on img "Next" at bounding box center [425, 152] width 12 height 33
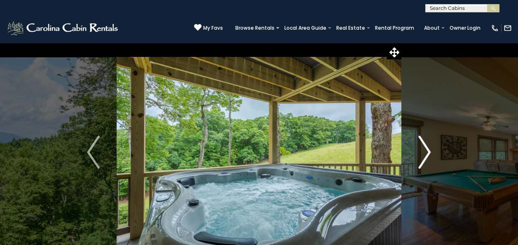
click at [429, 151] on img "Next" at bounding box center [425, 152] width 12 height 33
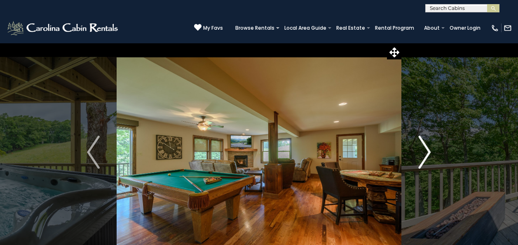
click at [429, 151] on img "Next" at bounding box center [425, 152] width 12 height 33
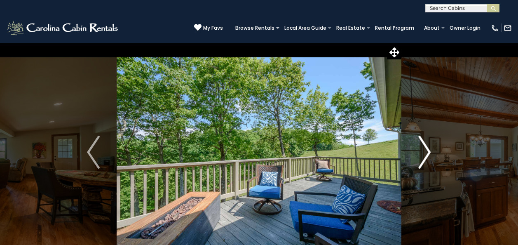
click at [429, 151] on img "Next" at bounding box center [425, 152] width 12 height 33
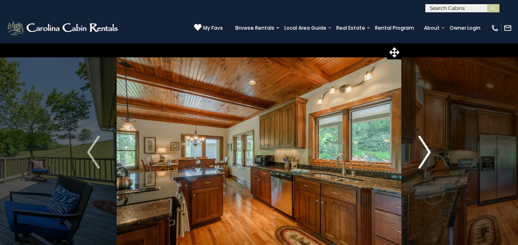
click at [429, 151] on img "Next" at bounding box center [425, 152] width 12 height 33
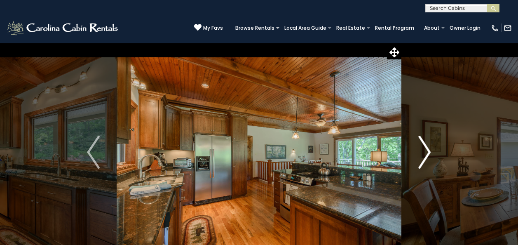
click at [429, 151] on img "Next" at bounding box center [425, 152] width 12 height 33
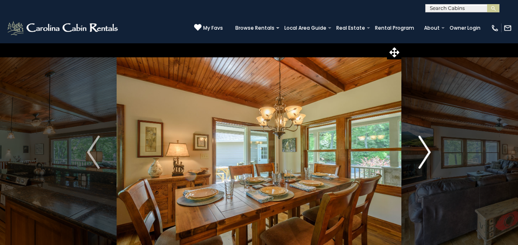
click at [429, 151] on img "Next" at bounding box center [425, 152] width 12 height 33
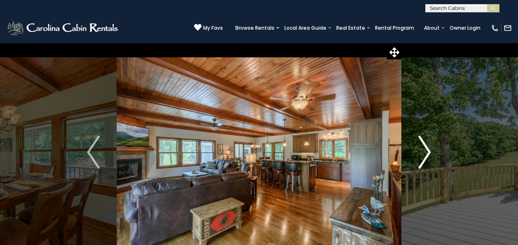
click at [429, 151] on img "Next" at bounding box center [425, 152] width 12 height 33
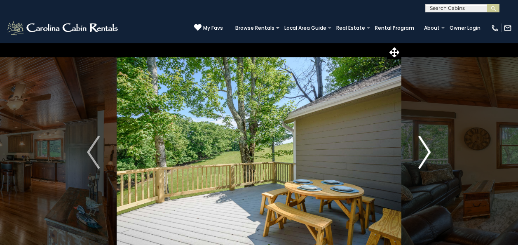
click at [429, 151] on img "Next" at bounding box center [425, 152] width 12 height 33
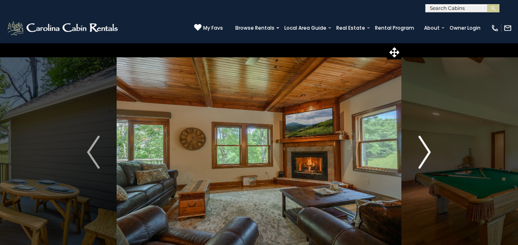
click at [429, 151] on img "Next" at bounding box center [425, 152] width 12 height 33
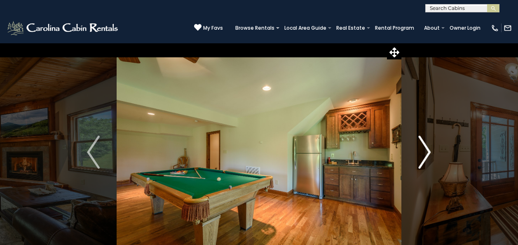
click at [429, 151] on img "Next" at bounding box center [425, 152] width 12 height 33
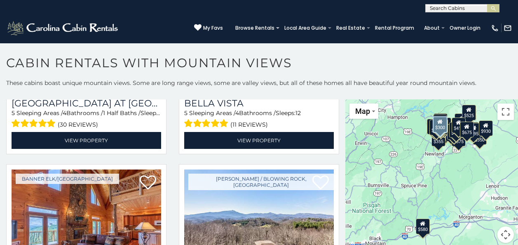
scroll to position [2313, 0]
